Goal: Transaction & Acquisition: Book appointment/travel/reservation

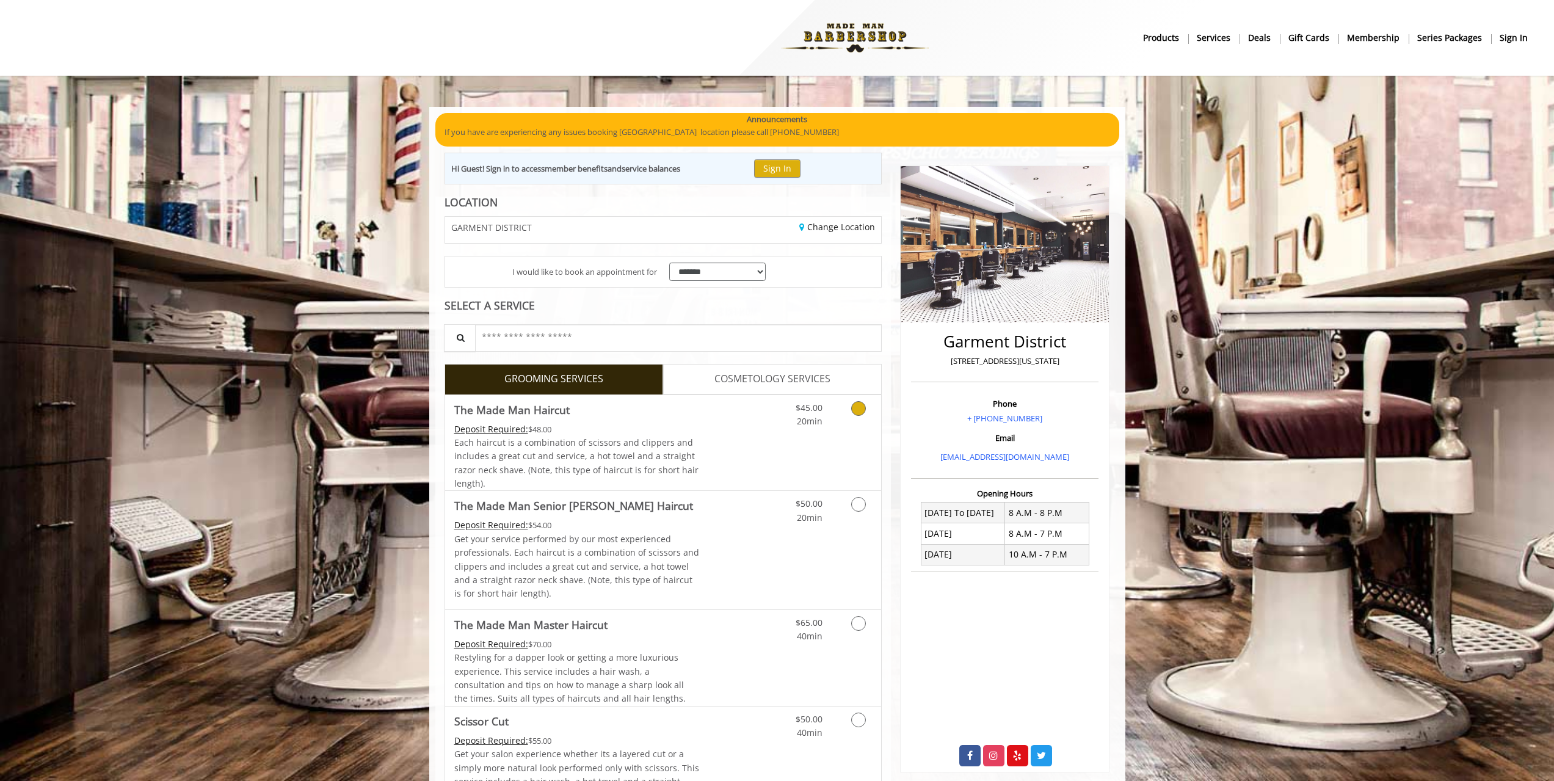
click at [686, 430] on div "Deposit Required: $48.00" at bounding box center [576, 428] width 245 height 13
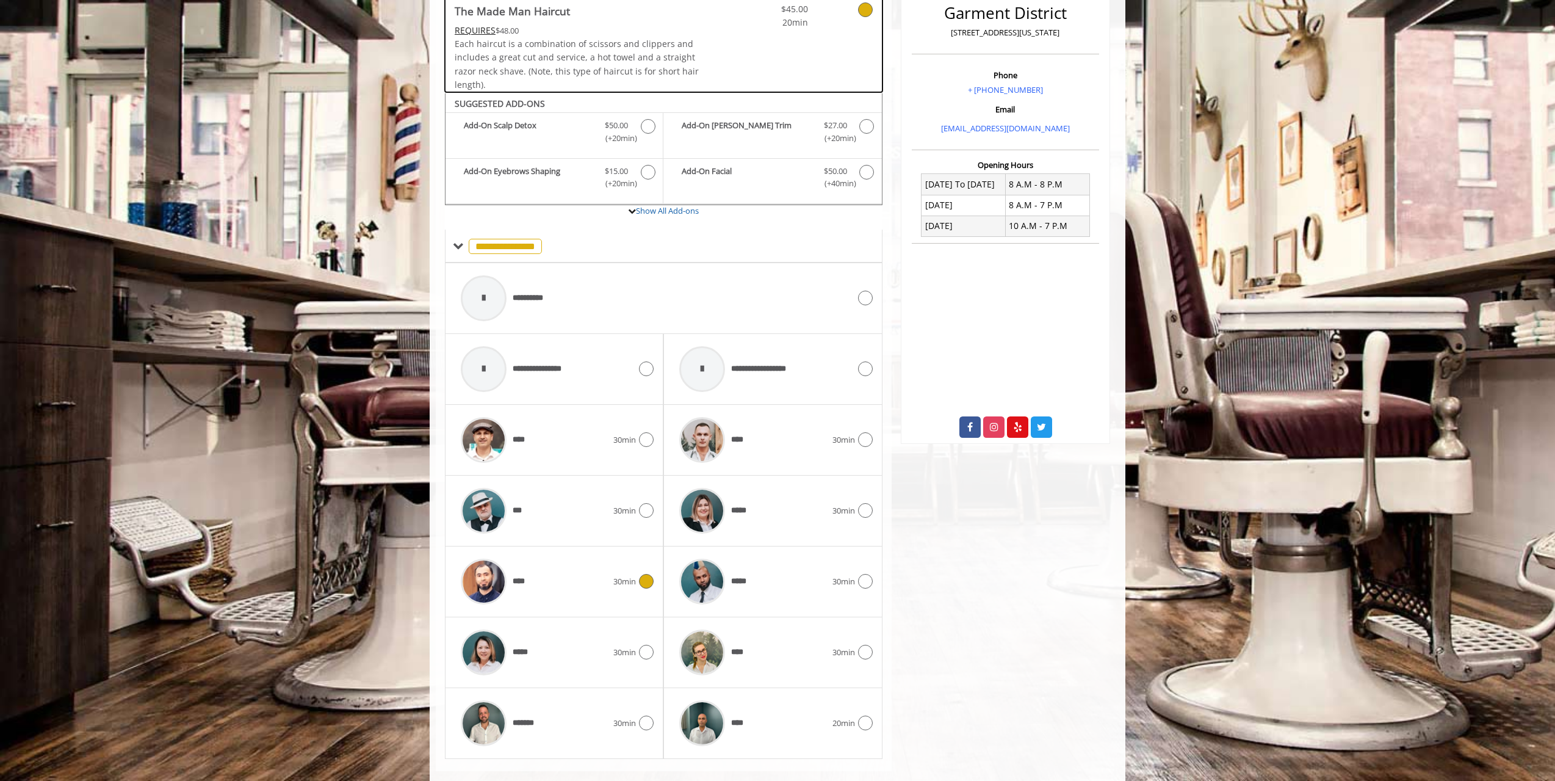
scroll to position [349, 0]
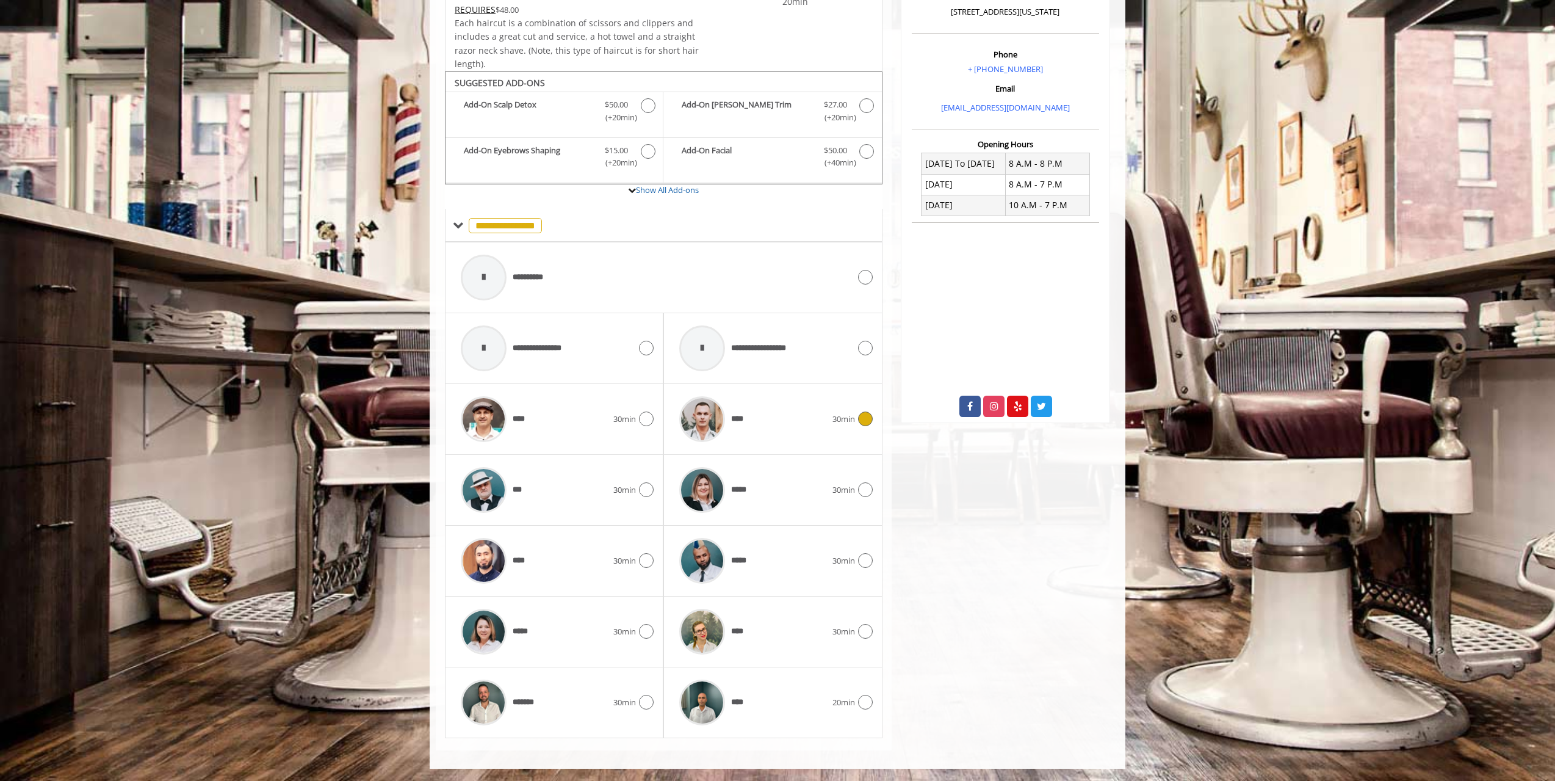
click at [749, 429] on div "****" at bounding box center [752, 419] width 159 height 58
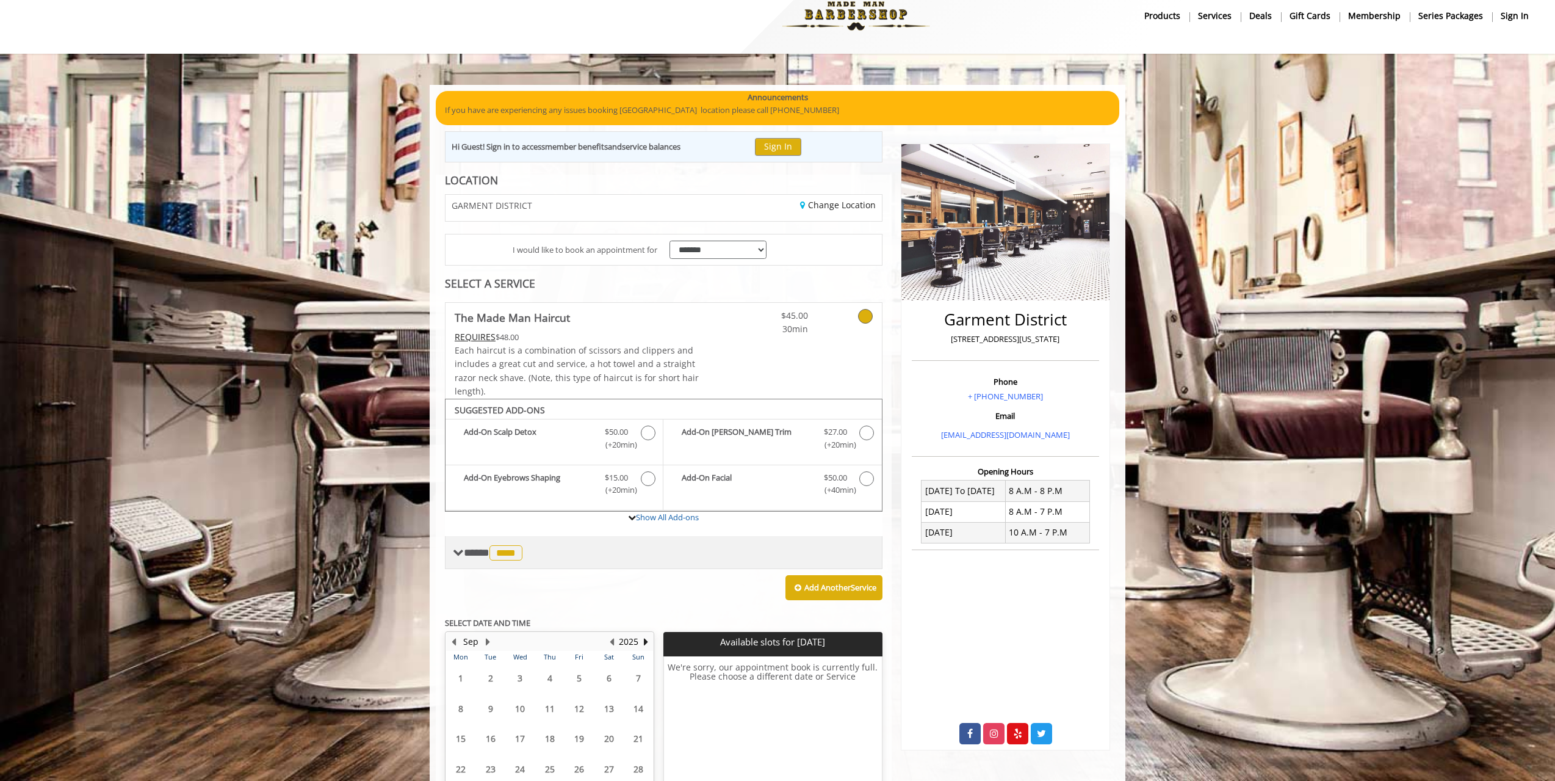
scroll to position [123, 0]
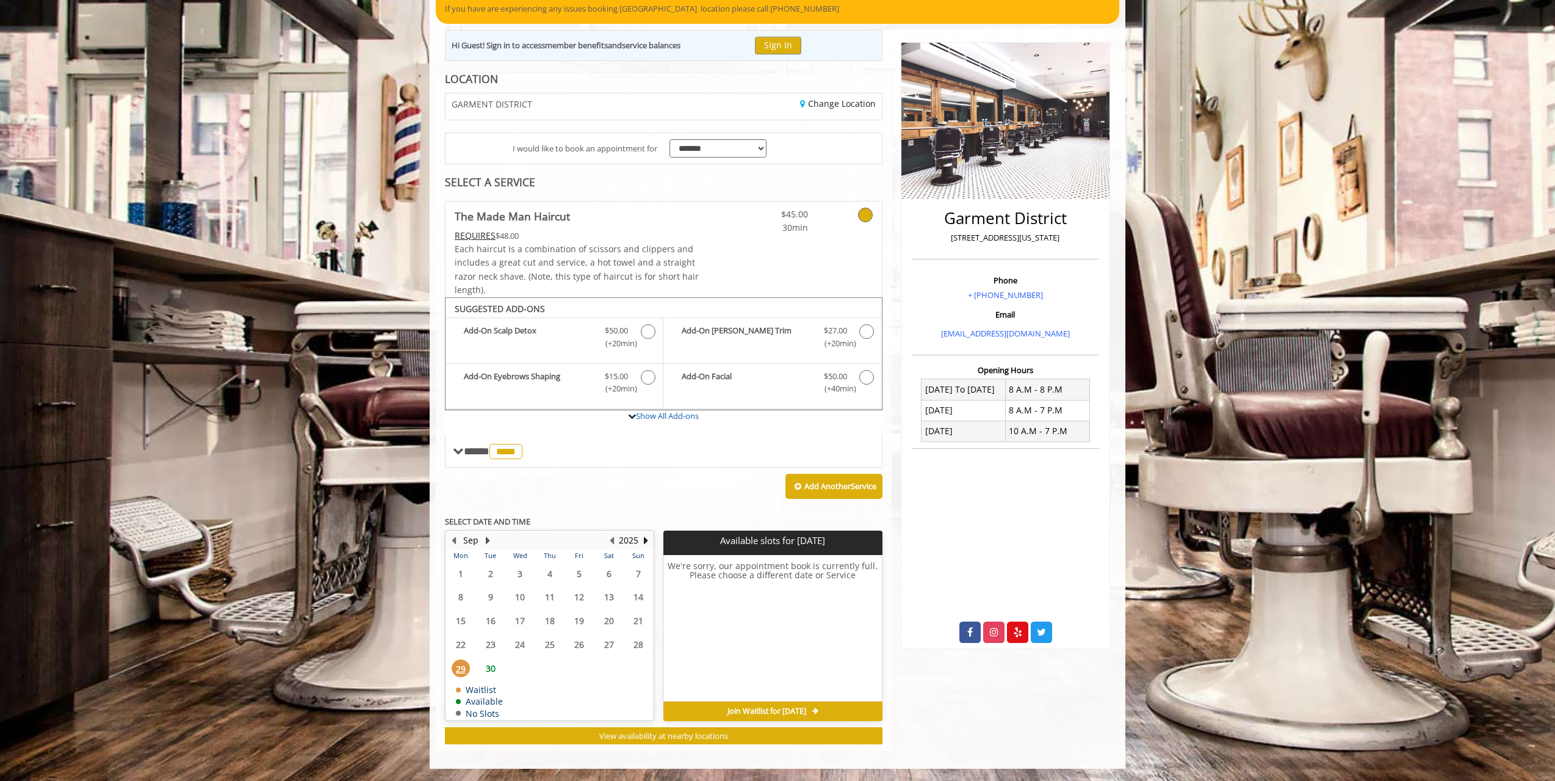
click at [486, 542] on button "Next Month" at bounding box center [488, 540] width 10 height 13
click at [453, 537] on button "Previous Month" at bounding box center [454, 540] width 10 height 13
click at [485, 666] on span "30" at bounding box center [491, 668] width 18 height 18
click at [486, 540] on button "Next Month" at bounding box center [488, 540] width 10 height 13
click at [780, 664] on span "4:30 PM" at bounding box center [773, 664] width 29 height 10
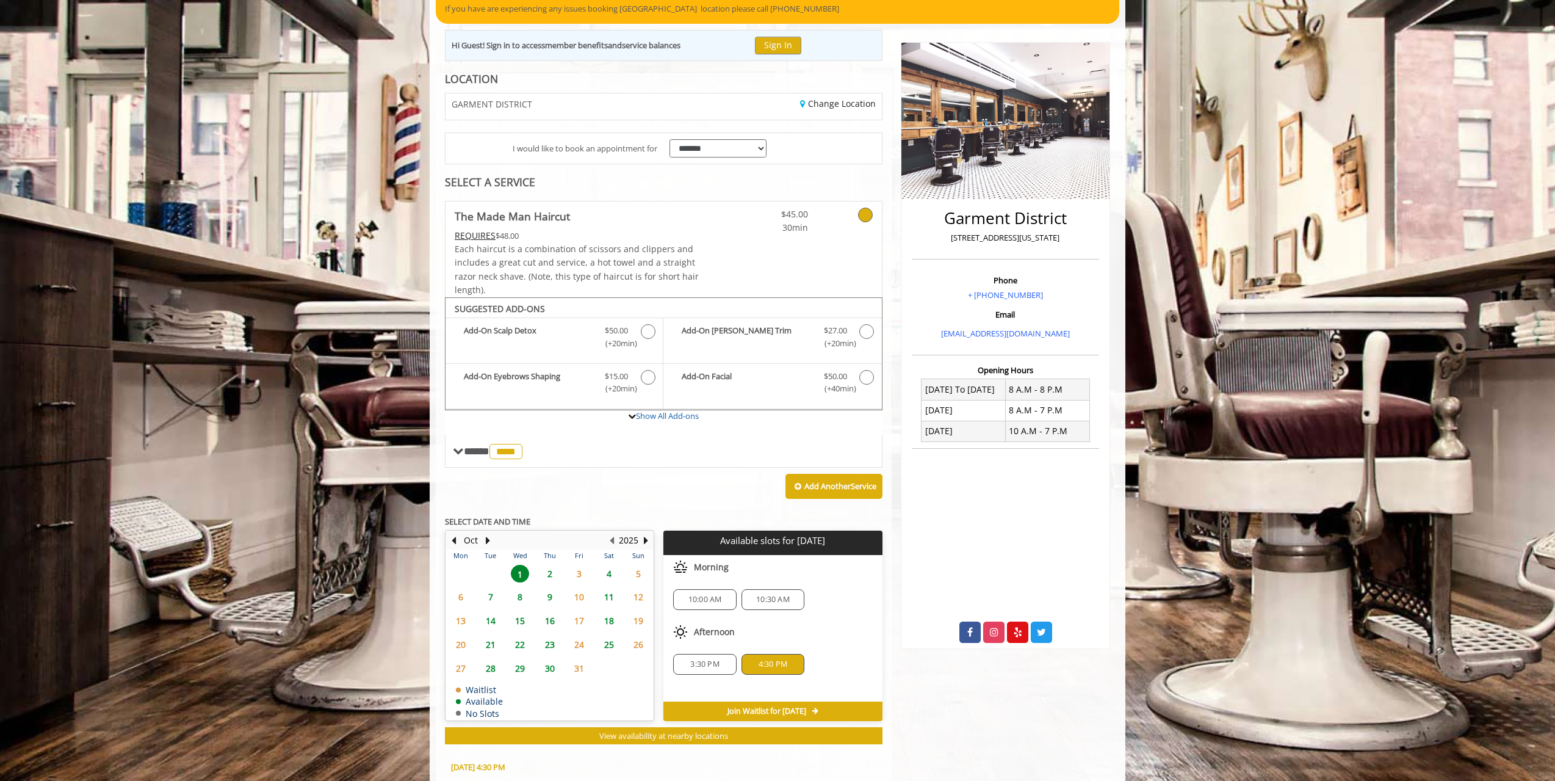
scroll to position [344, 0]
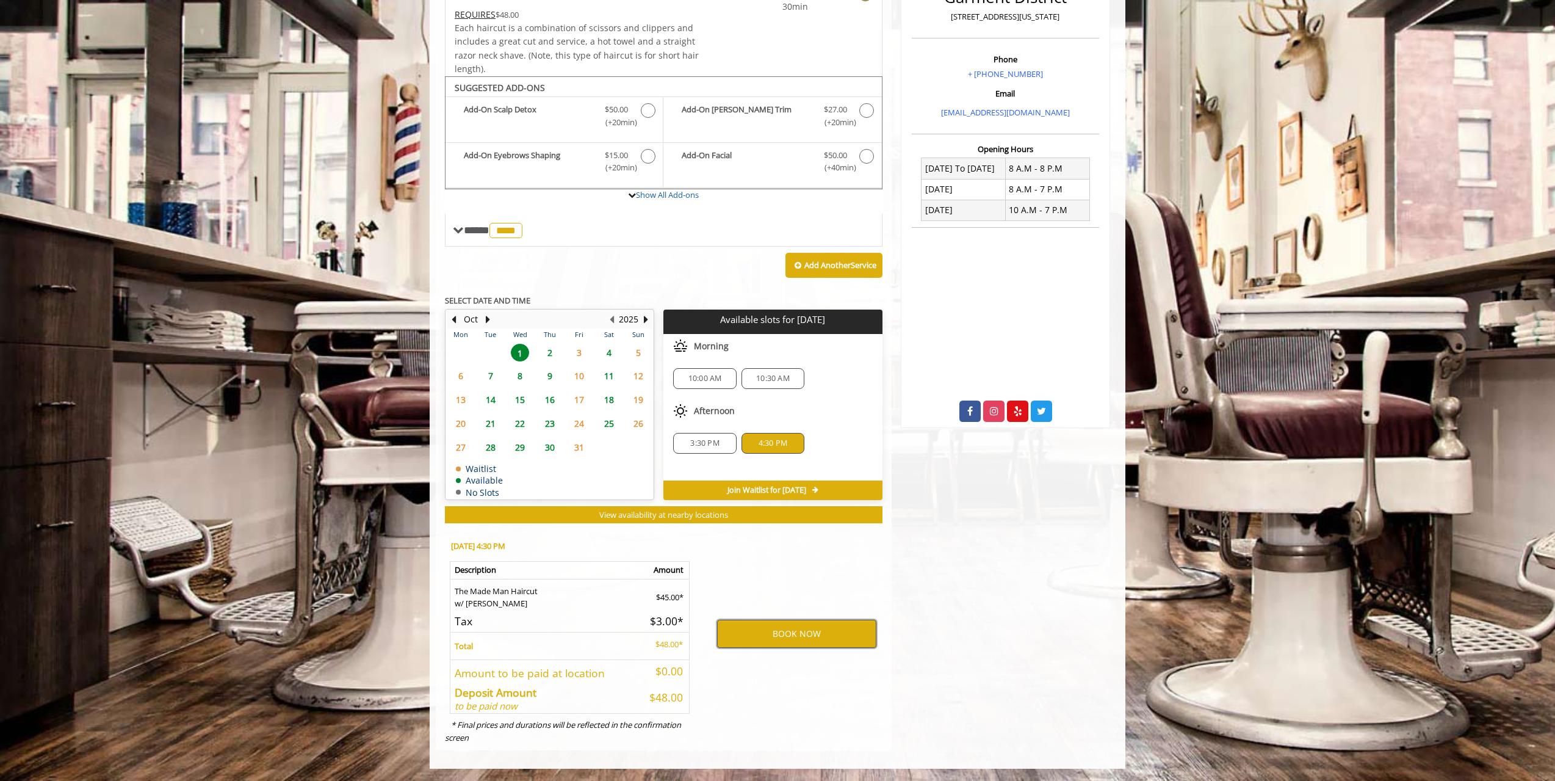
click at [805, 633] on button "BOOK NOW" at bounding box center [796, 634] width 159 height 28
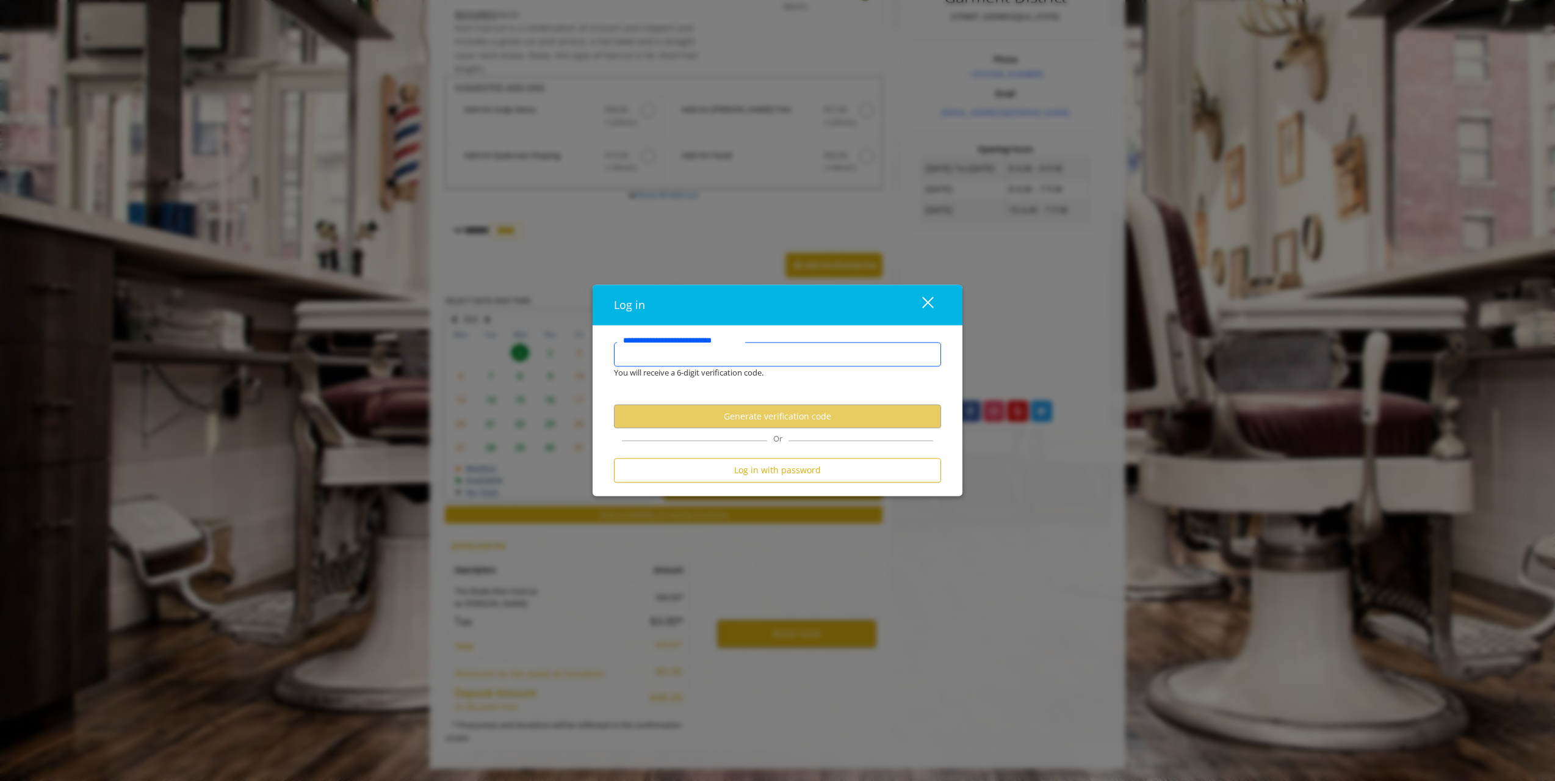
click at [743, 357] on input "**********" at bounding box center [777, 354] width 327 height 24
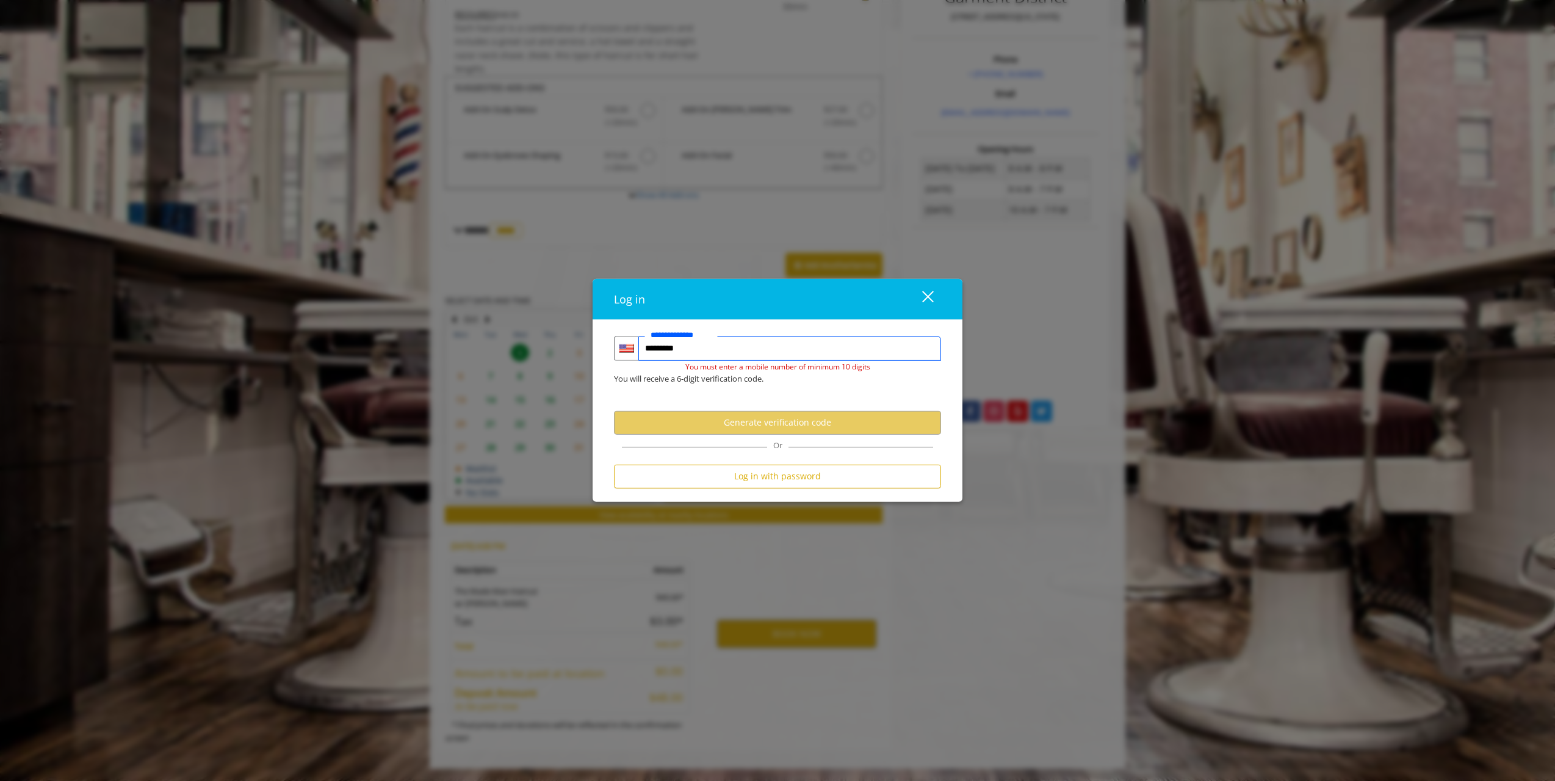
type input "**********"
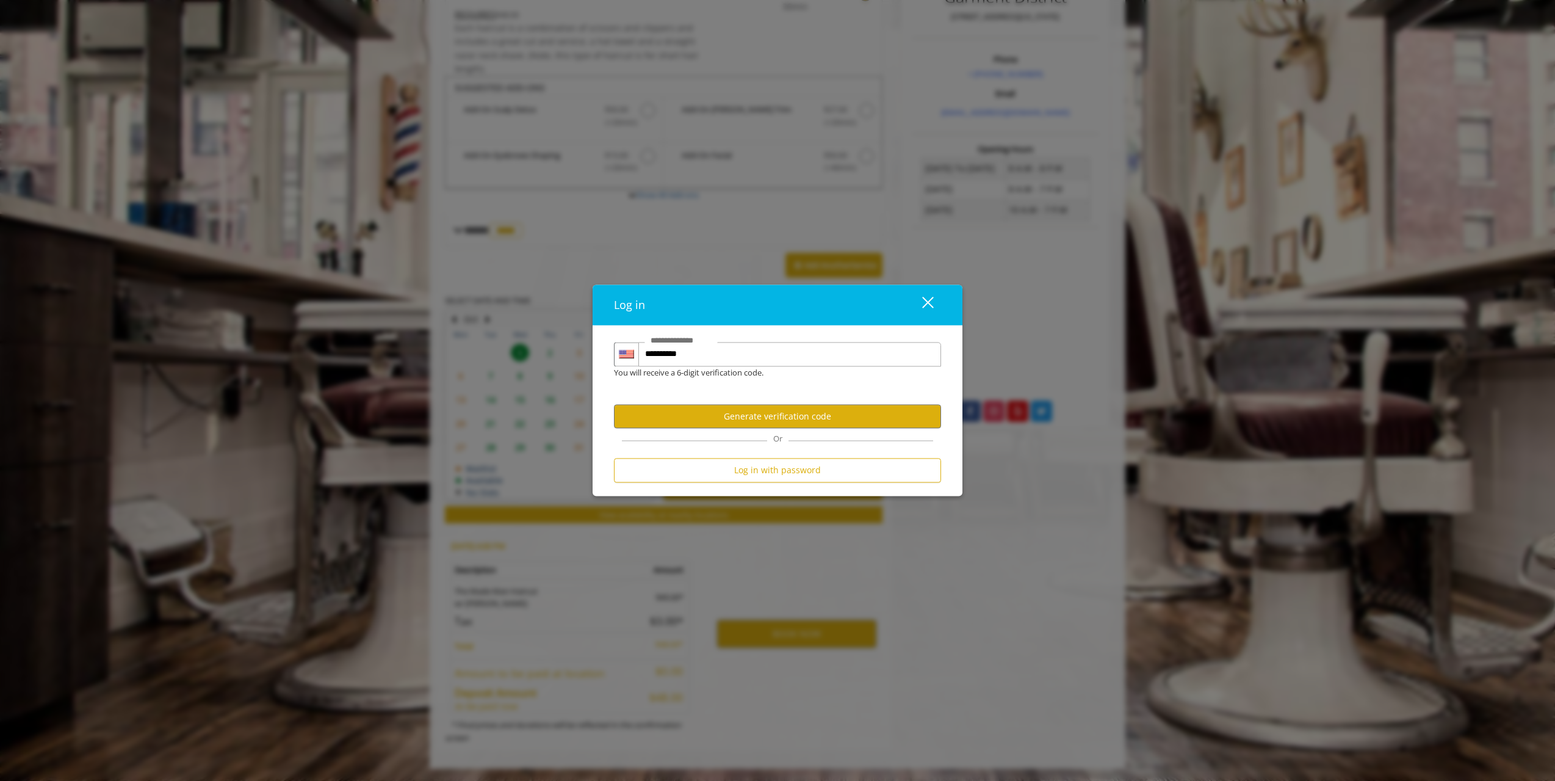
click at [933, 299] on button "close" at bounding box center [921, 304] width 42 height 25
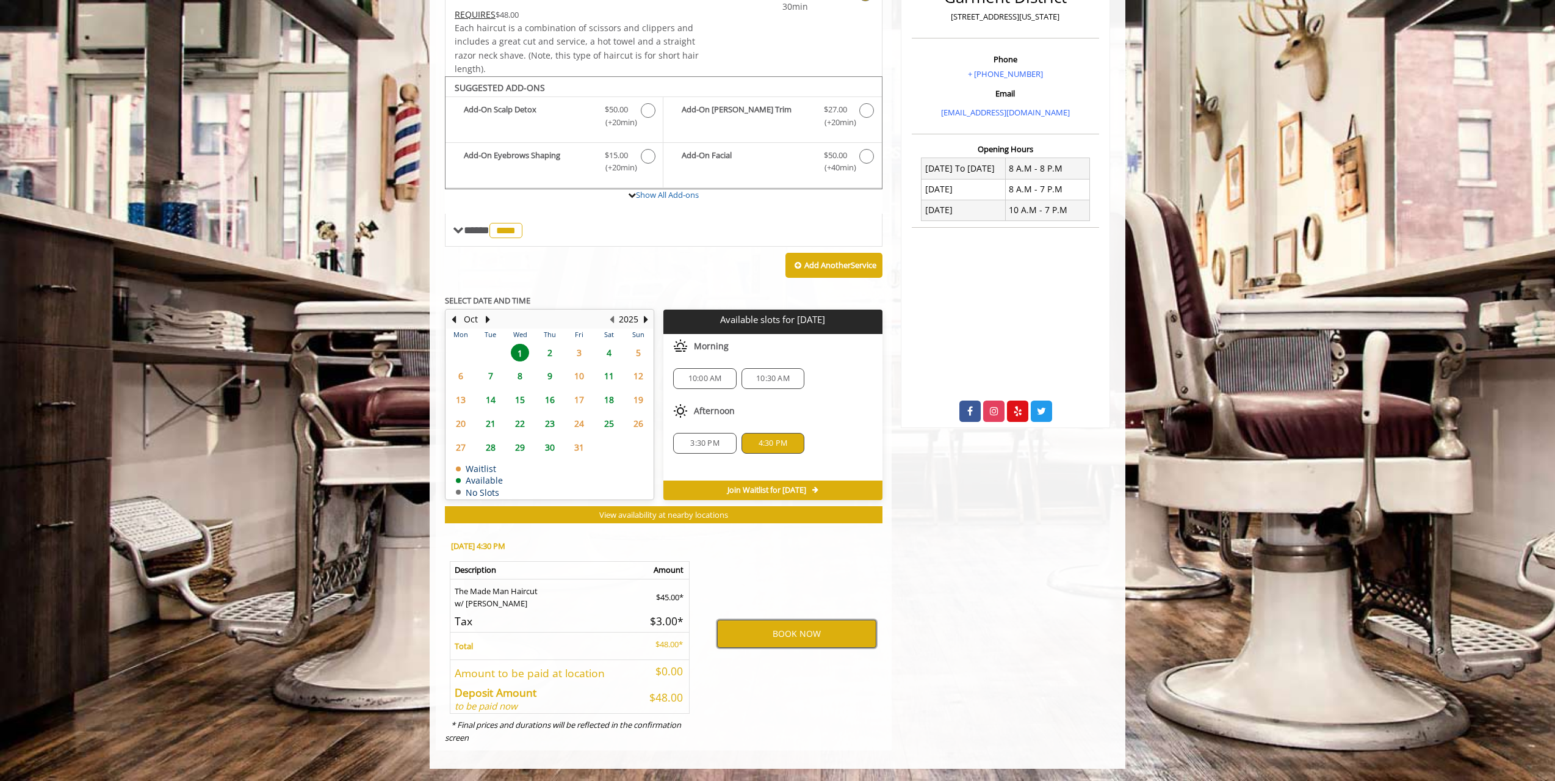
click at [761, 629] on button "BOOK NOW" at bounding box center [796, 634] width 159 height 28
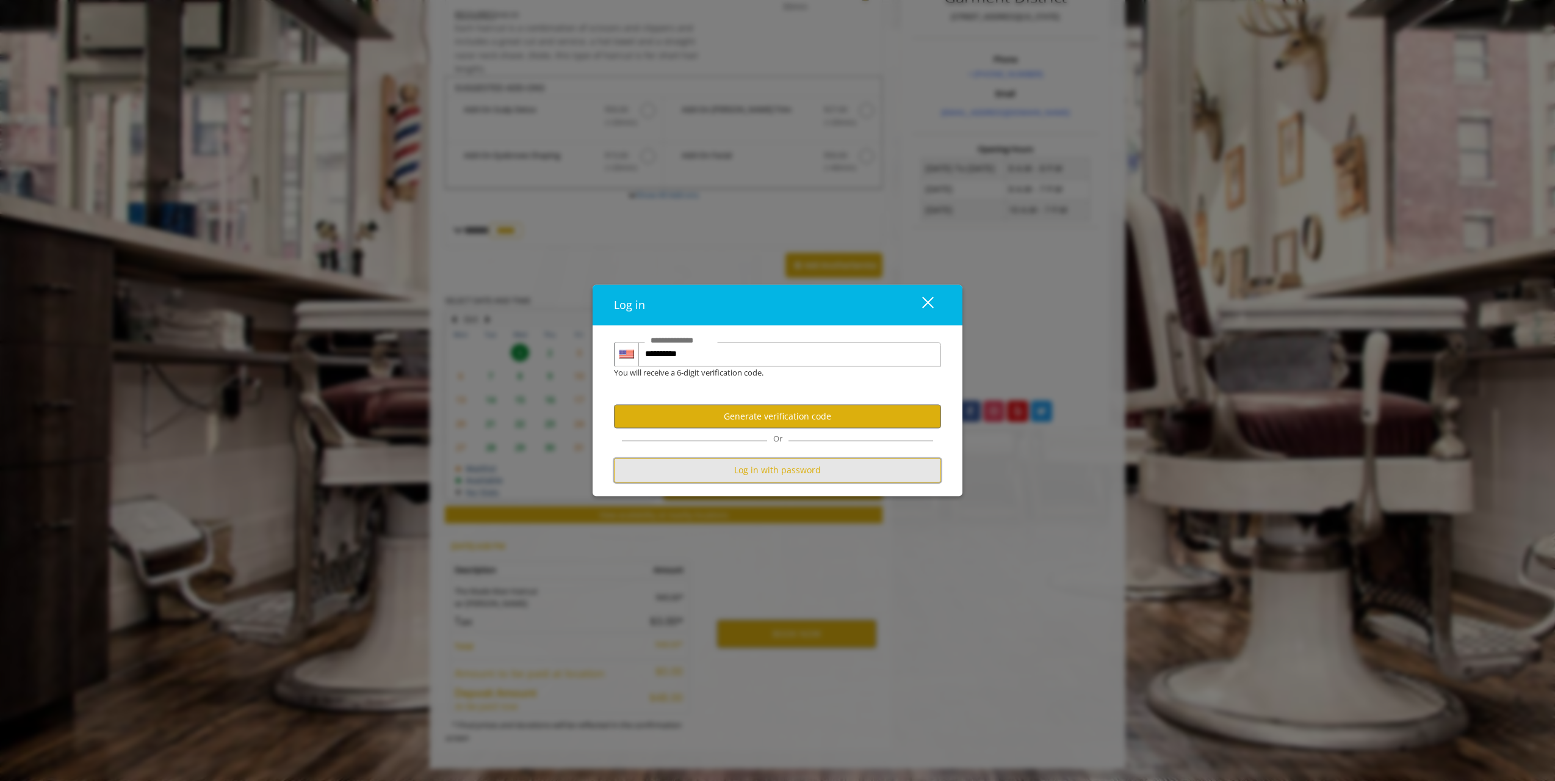
click at [803, 468] on button "Log in with password" at bounding box center [777, 470] width 327 height 24
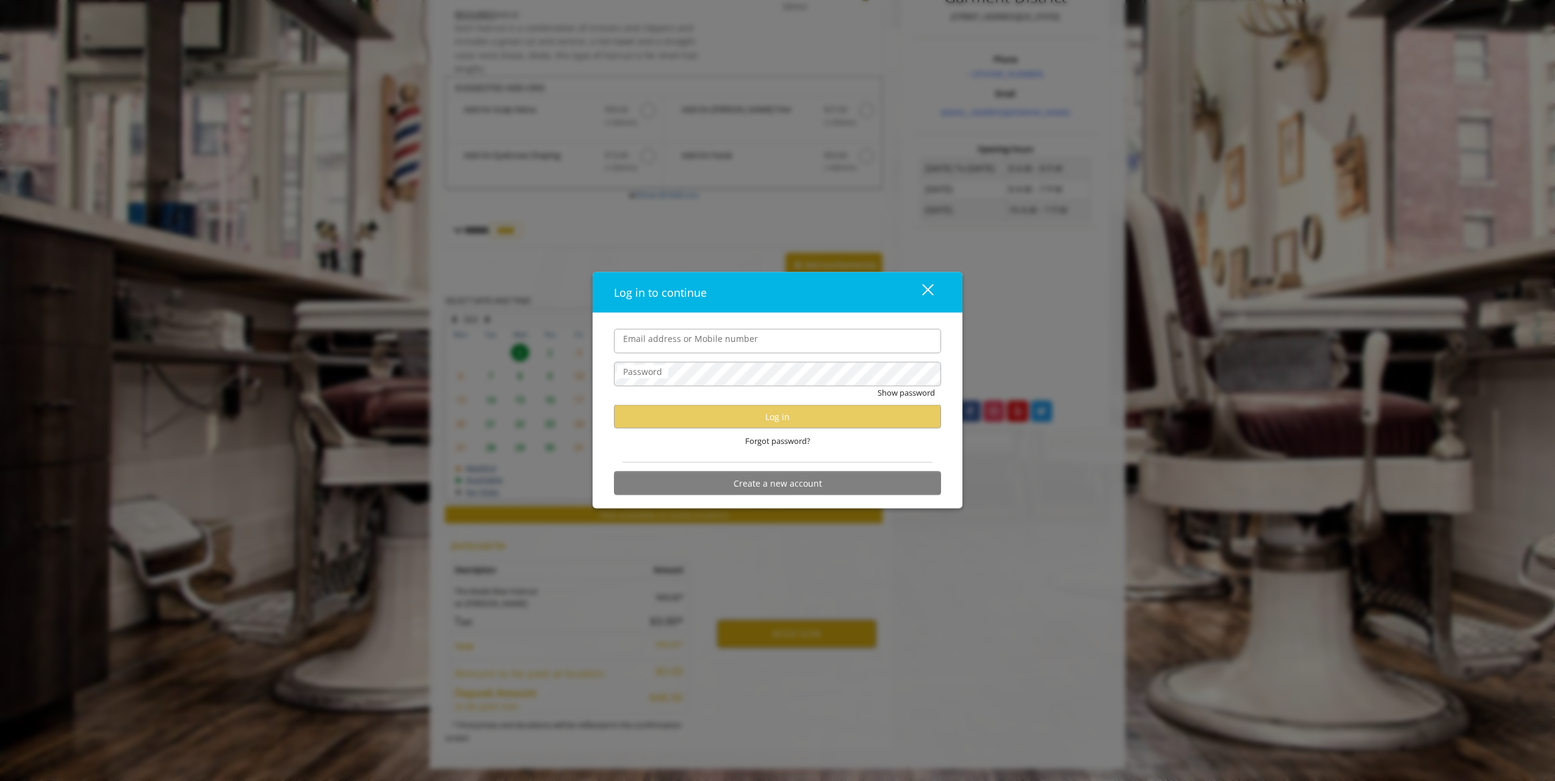
type input "**********"
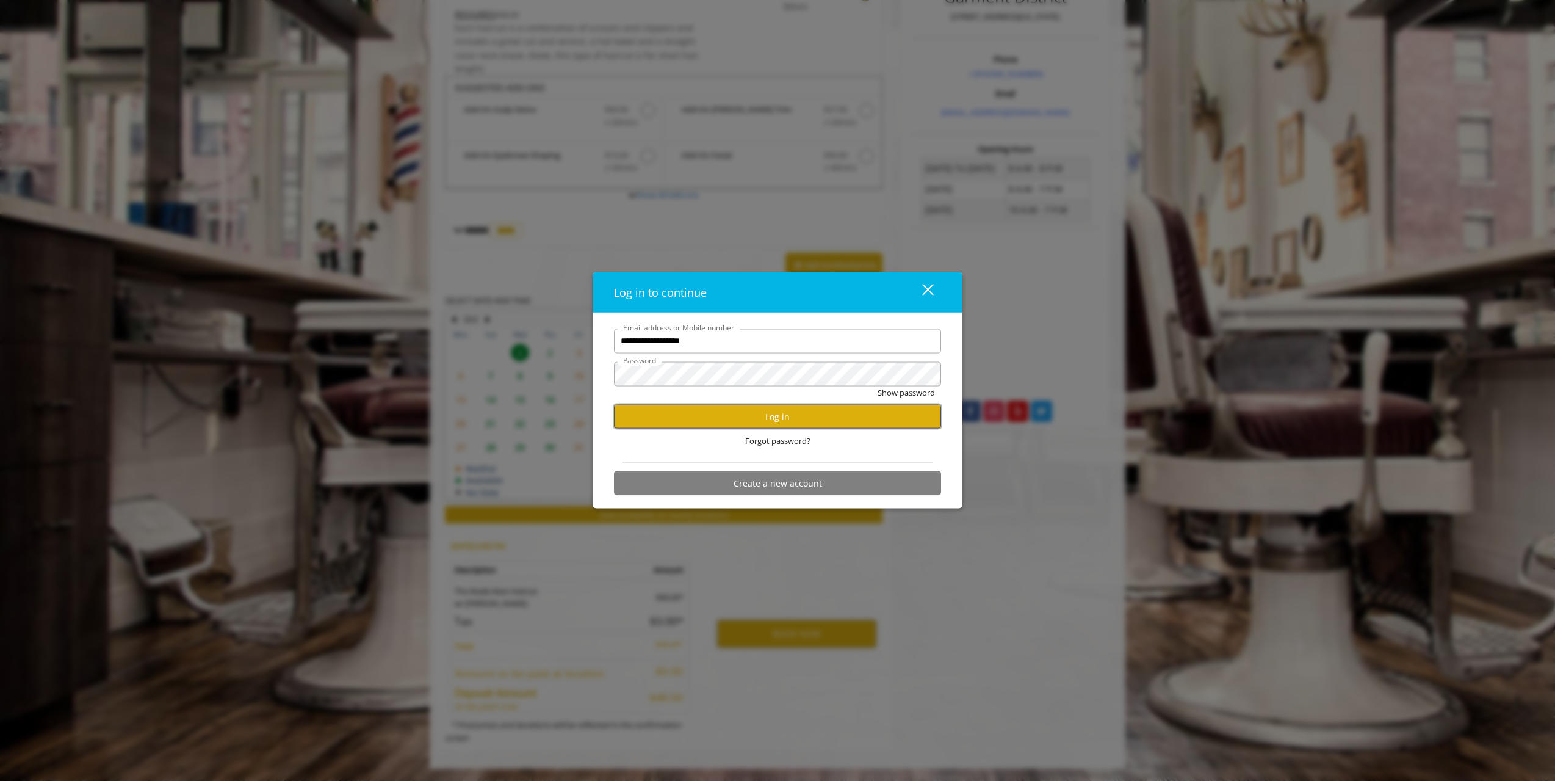
click at [761, 414] on button "Log in" at bounding box center [777, 417] width 327 height 24
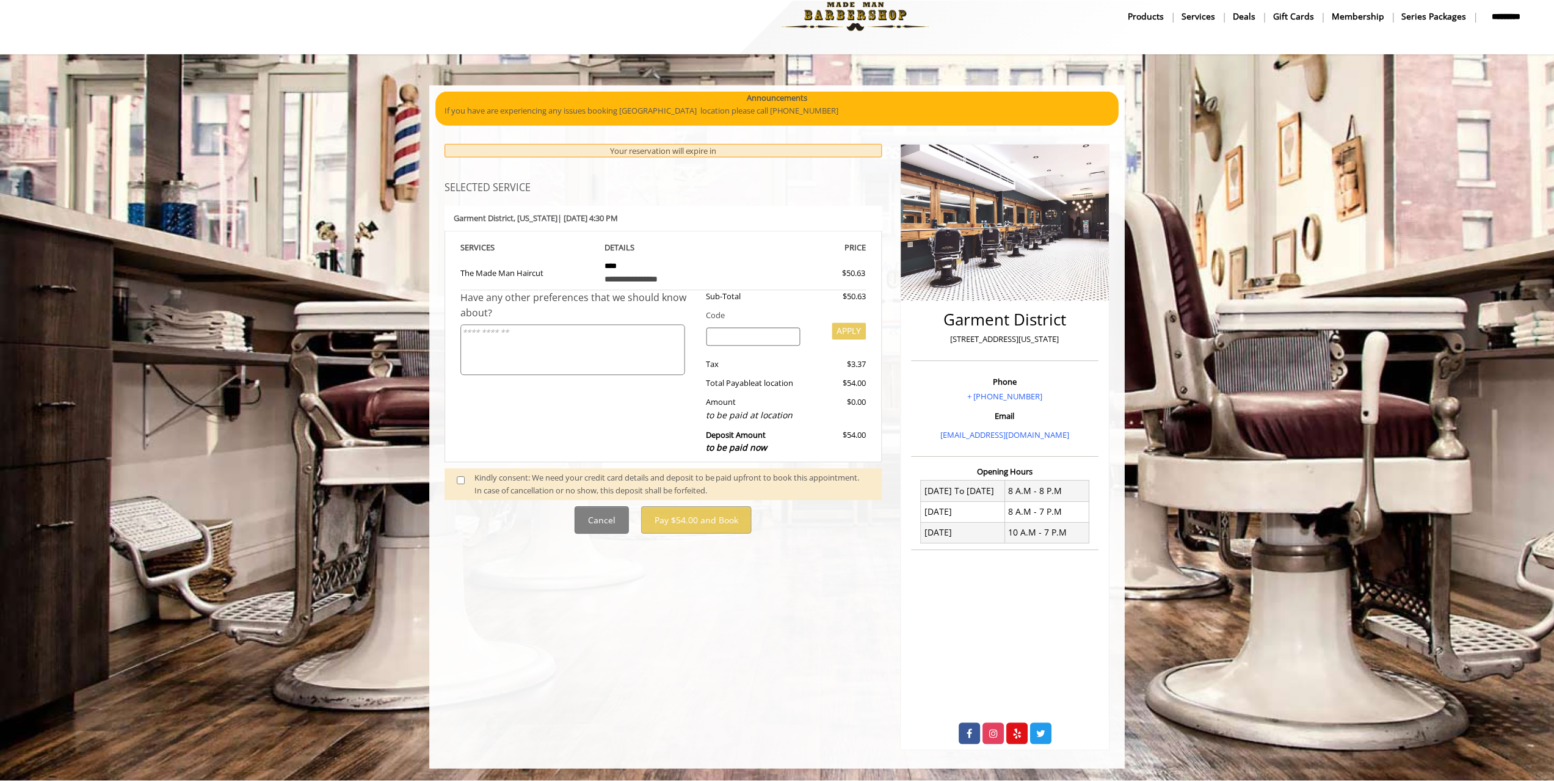
scroll to position [0, 0]
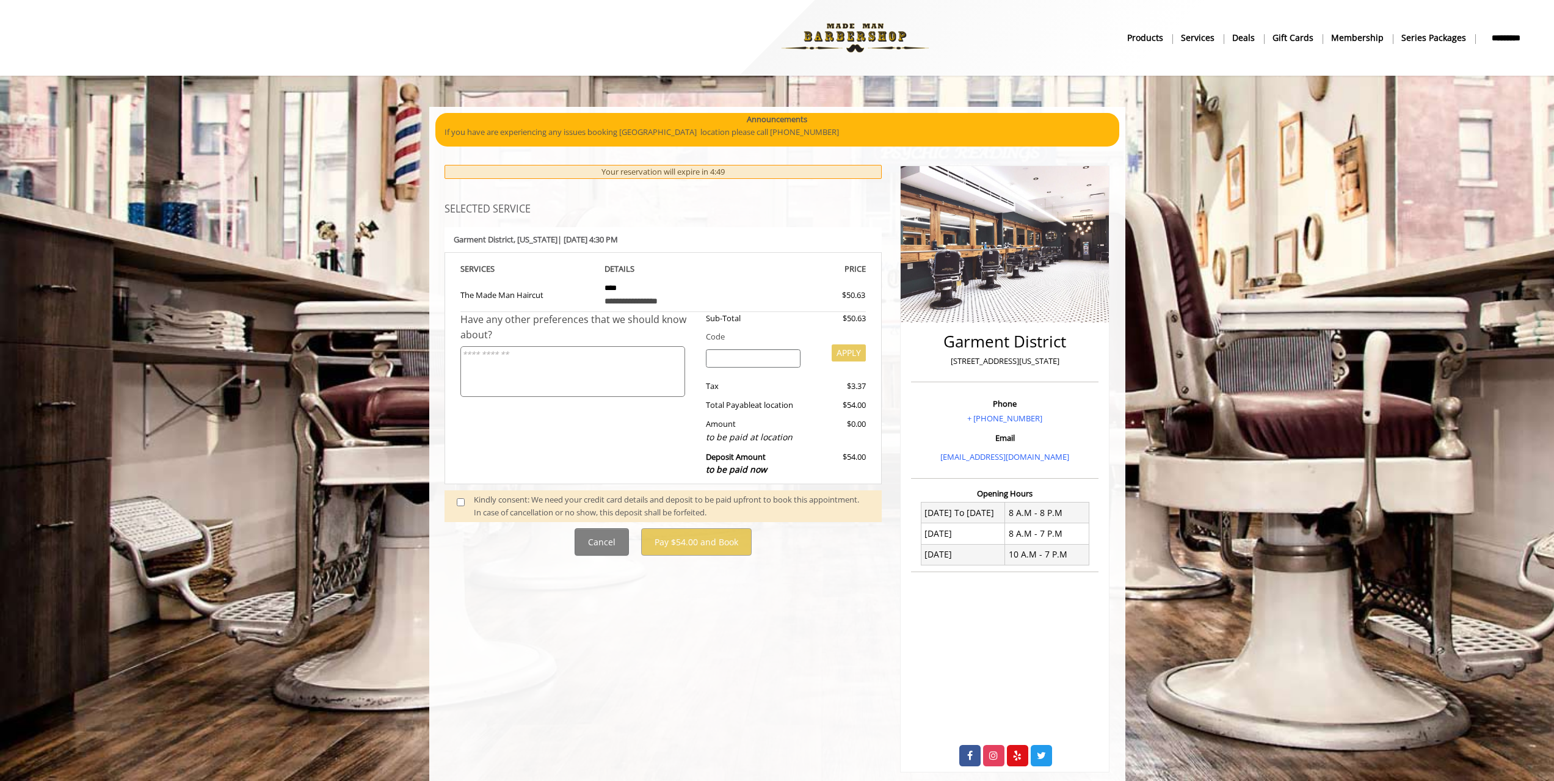
click at [465, 498] on span at bounding box center [465, 506] width 36 height 26
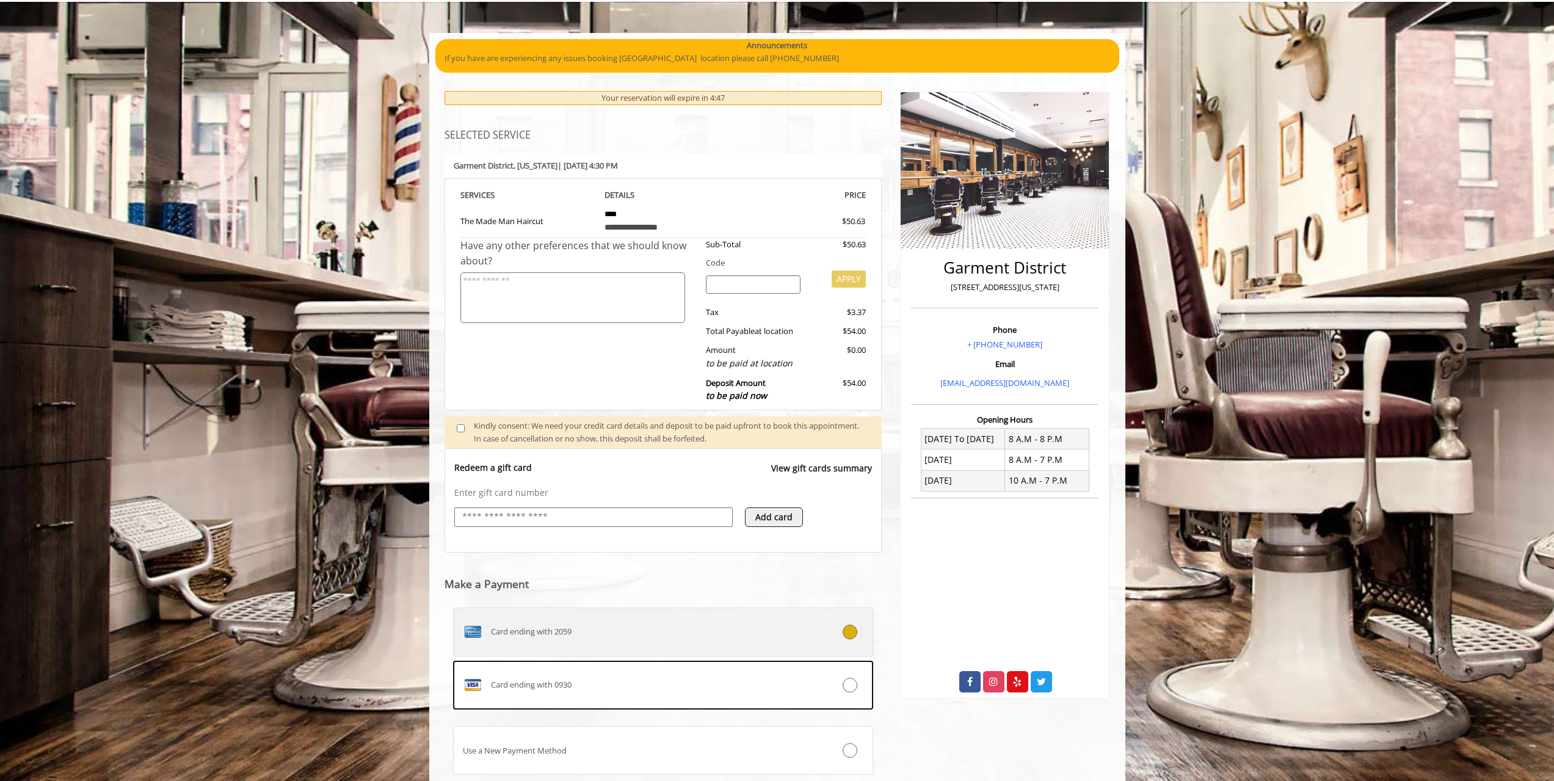
scroll to position [157, 0]
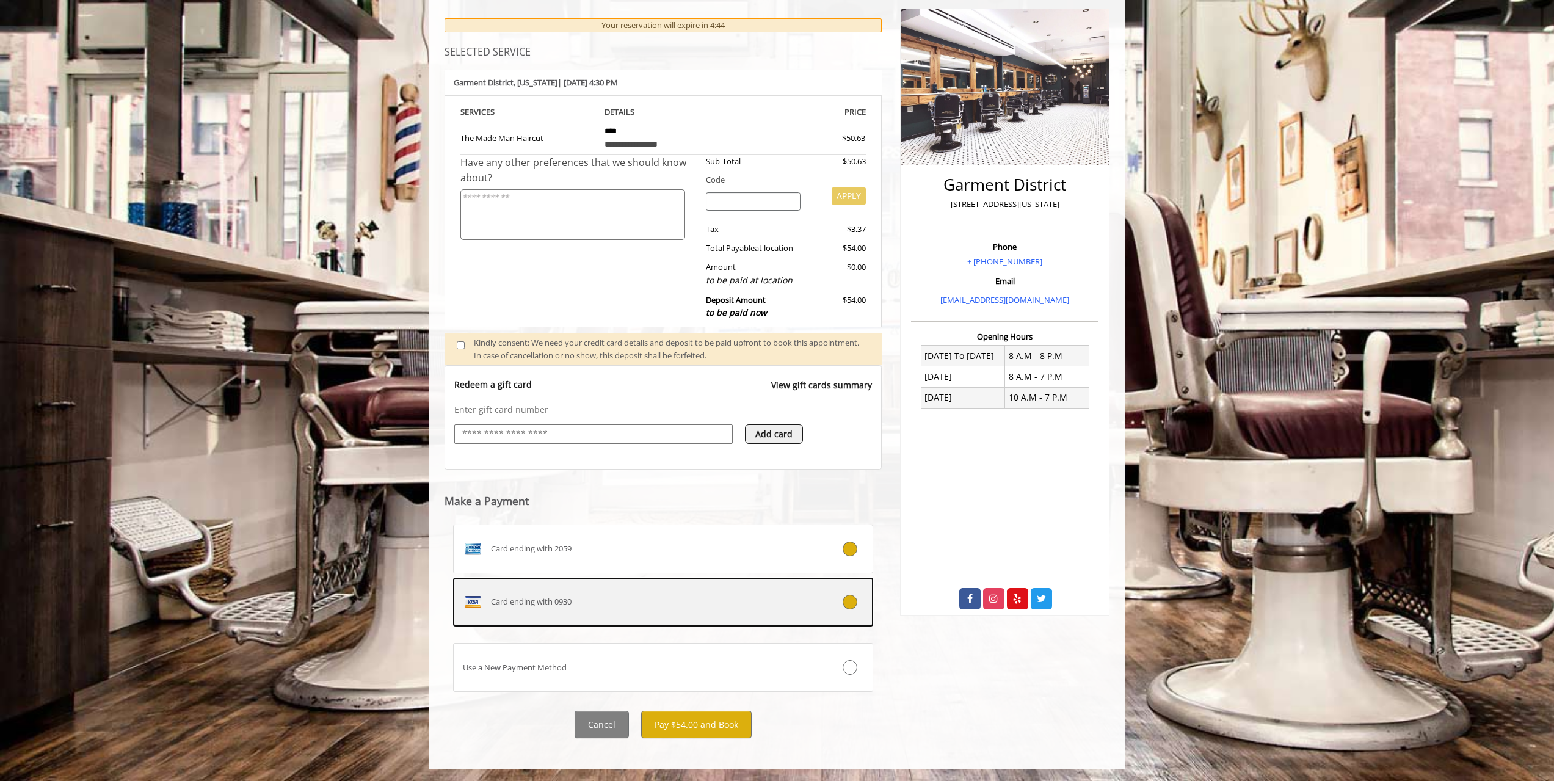
click at [773, 595] on div "Card ending with 0930" at bounding box center [628, 602] width 349 height 20
click at [727, 723] on button "Pay $54.00 and Book" at bounding box center [696, 724] width 110 height 27
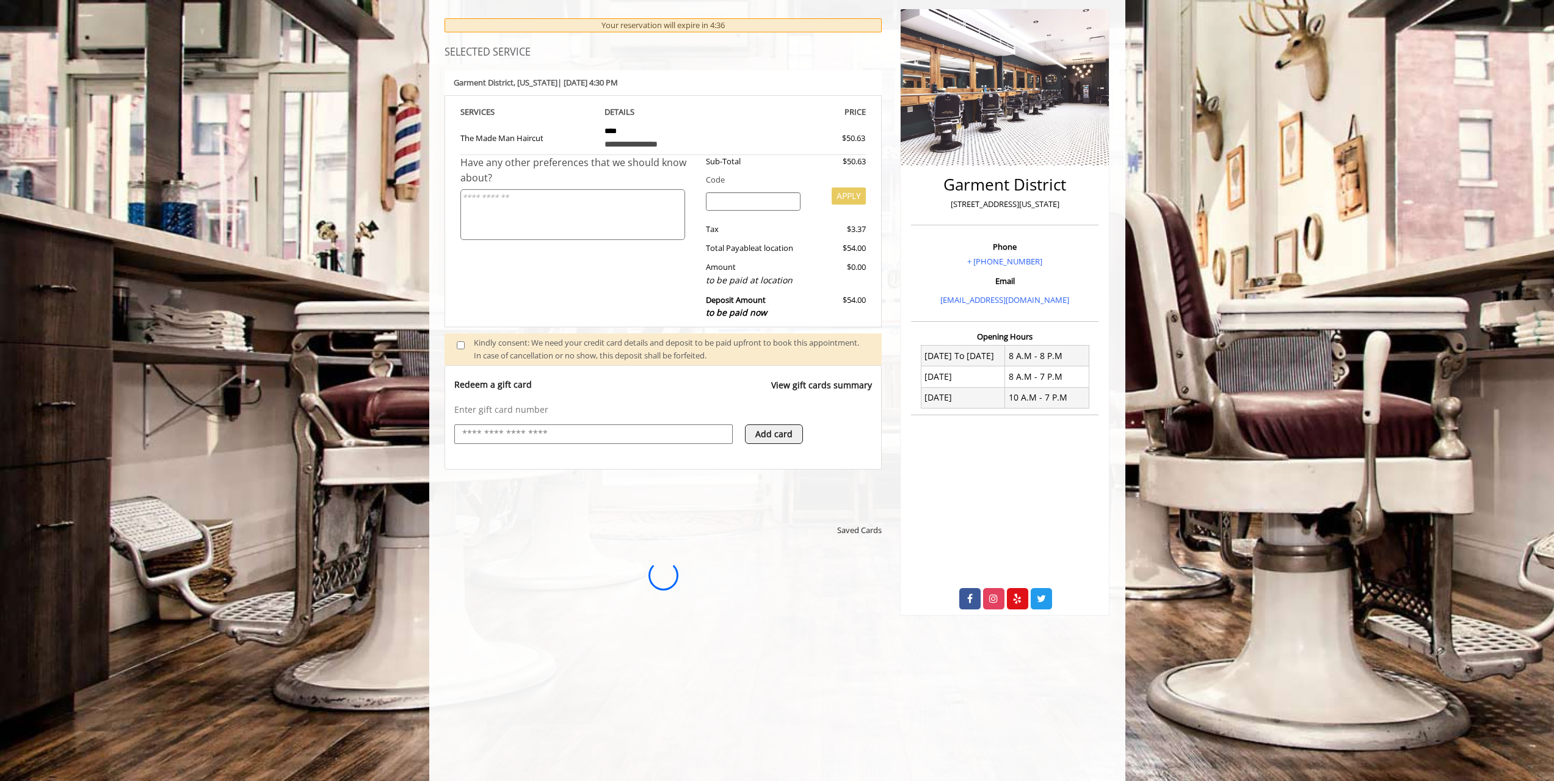
scroll to position [0, 0]
